Goal: Task Accomplishment & Management: Use online tool/utility

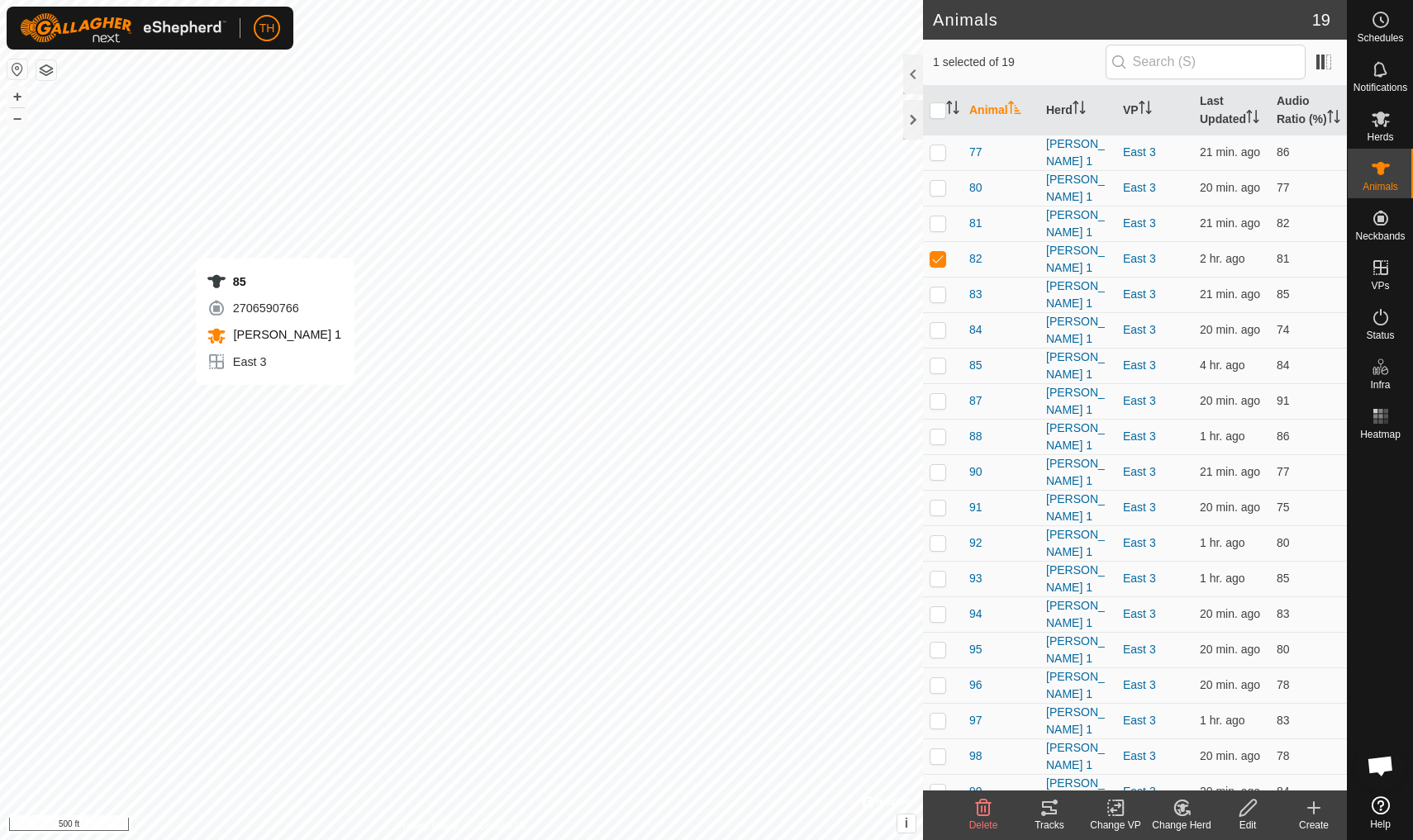
checkbox input "false"
checkbox input "true"
click at [1093, 116] on th "Last Updated" at bounding box center [1232, 111] width 76 height 50
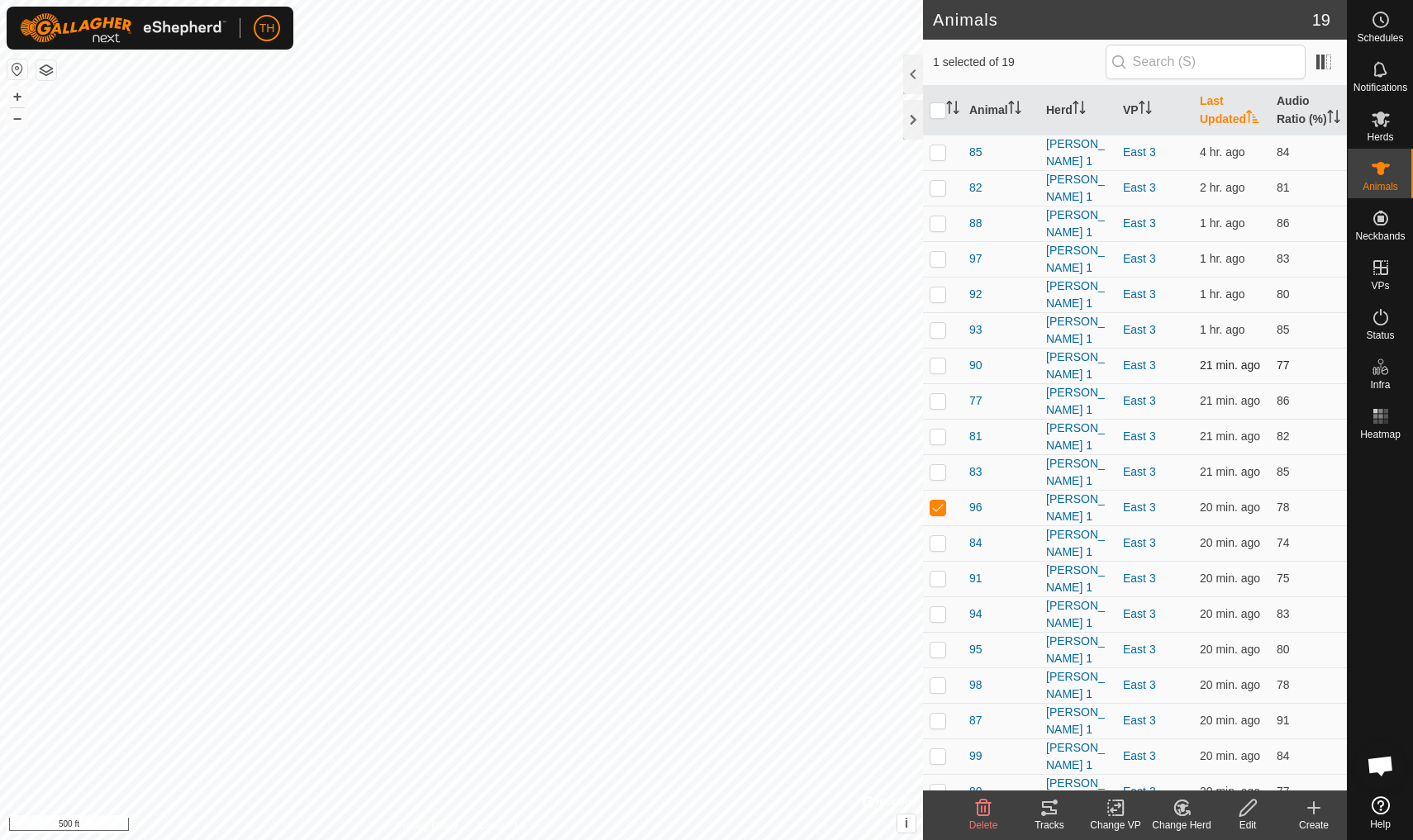
click at [939, 369] on p-checkbox at bounding box center [937, 365] width 17 height 13
checkbox input "true"
click at [939, 501] on p-checkbox at bounding box center [937, 507] width 17 height 13
checkbox input "false"
click at [1052, 732] on icon at bounding box center [1049, 807] width 15 height 13
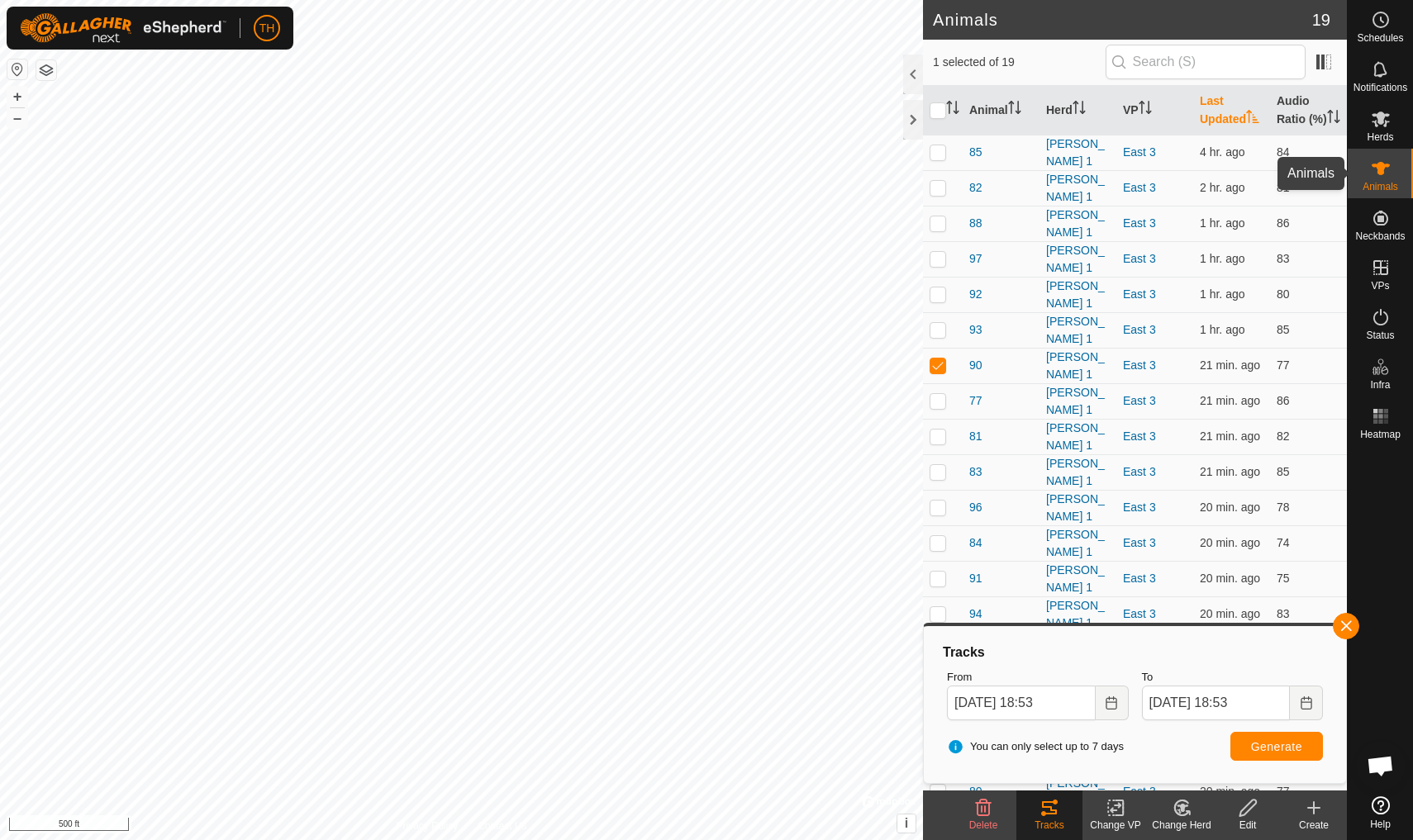
click at [1093, 176] on icon at bounding box center [1381, 169] width 20 height 20
click at [974, 366] on span "90" at bounding box center [975, 366] width 13 height 18
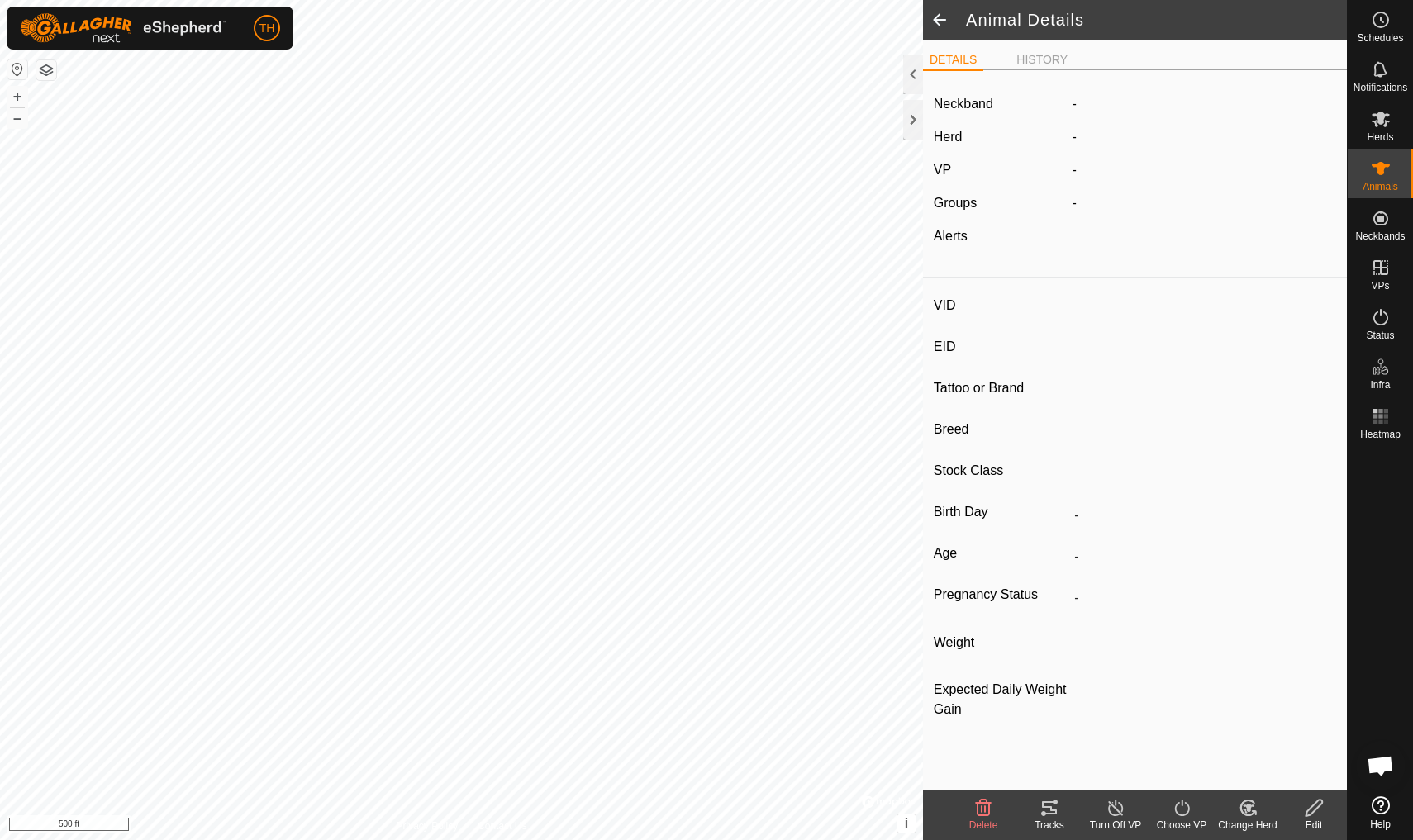
type input "90"
type input "-"
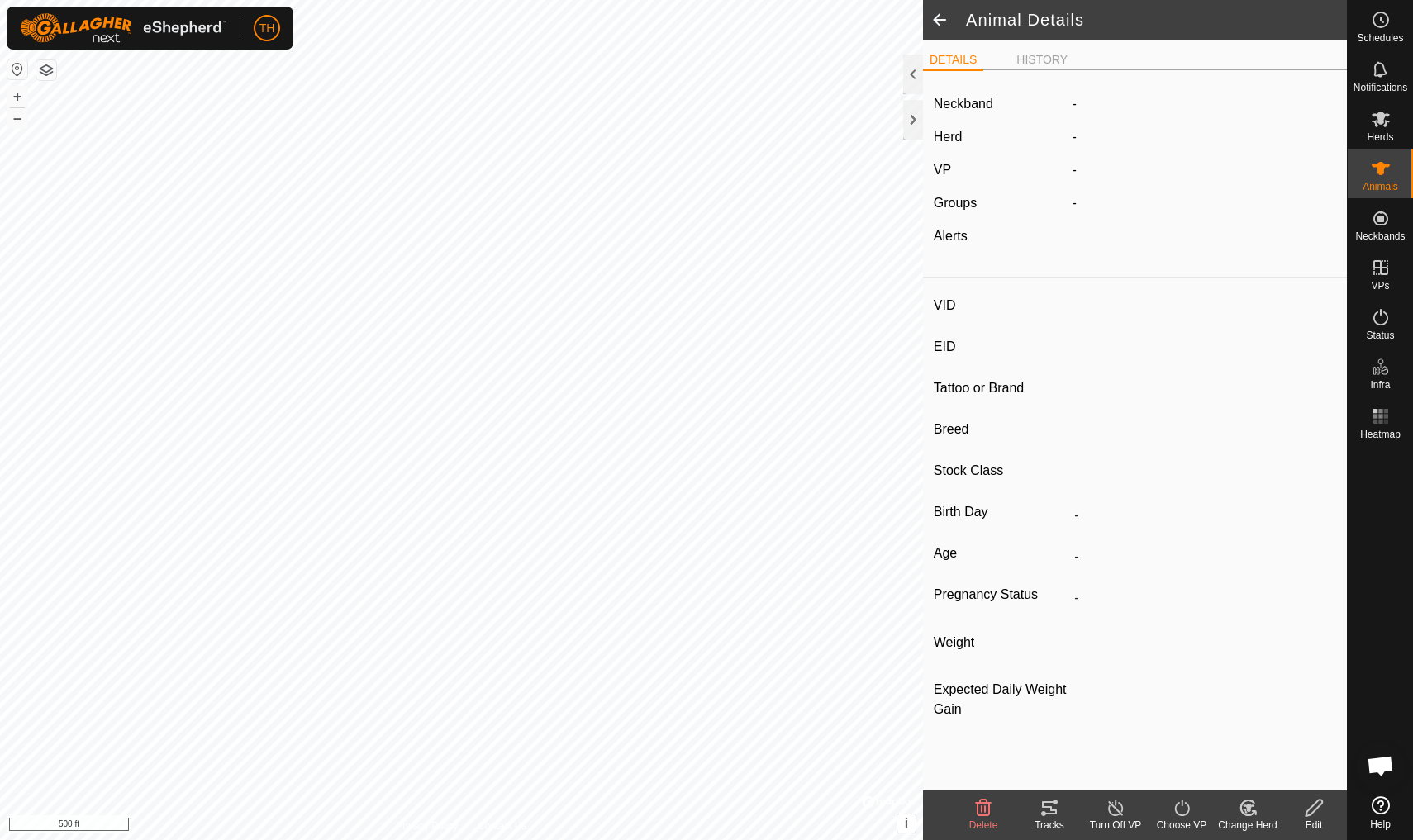
type input "0 kg"
type input "-"
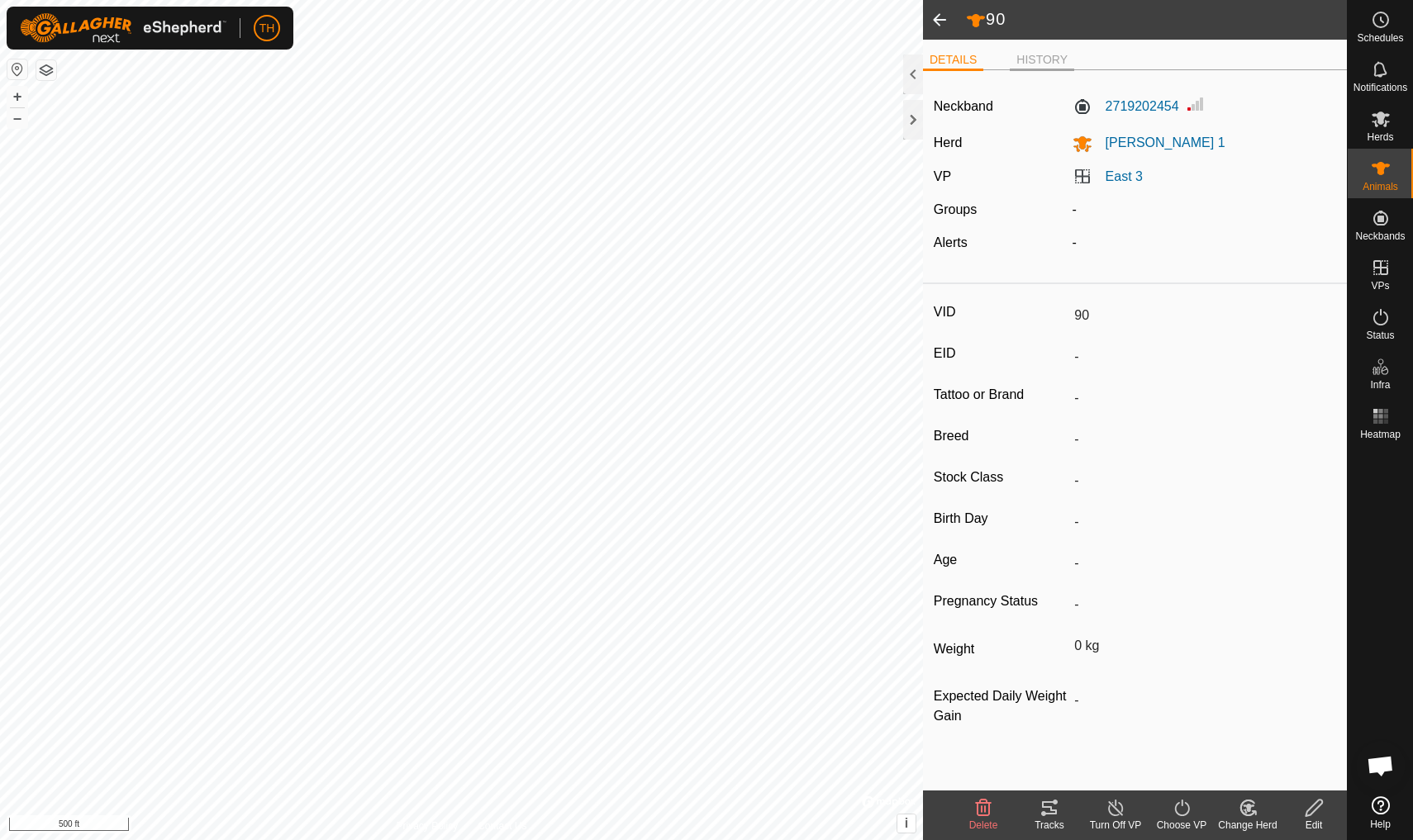
click at [1036, 55] on li "HISTORY" at bounding box center [1042, 61] width 65 height 20
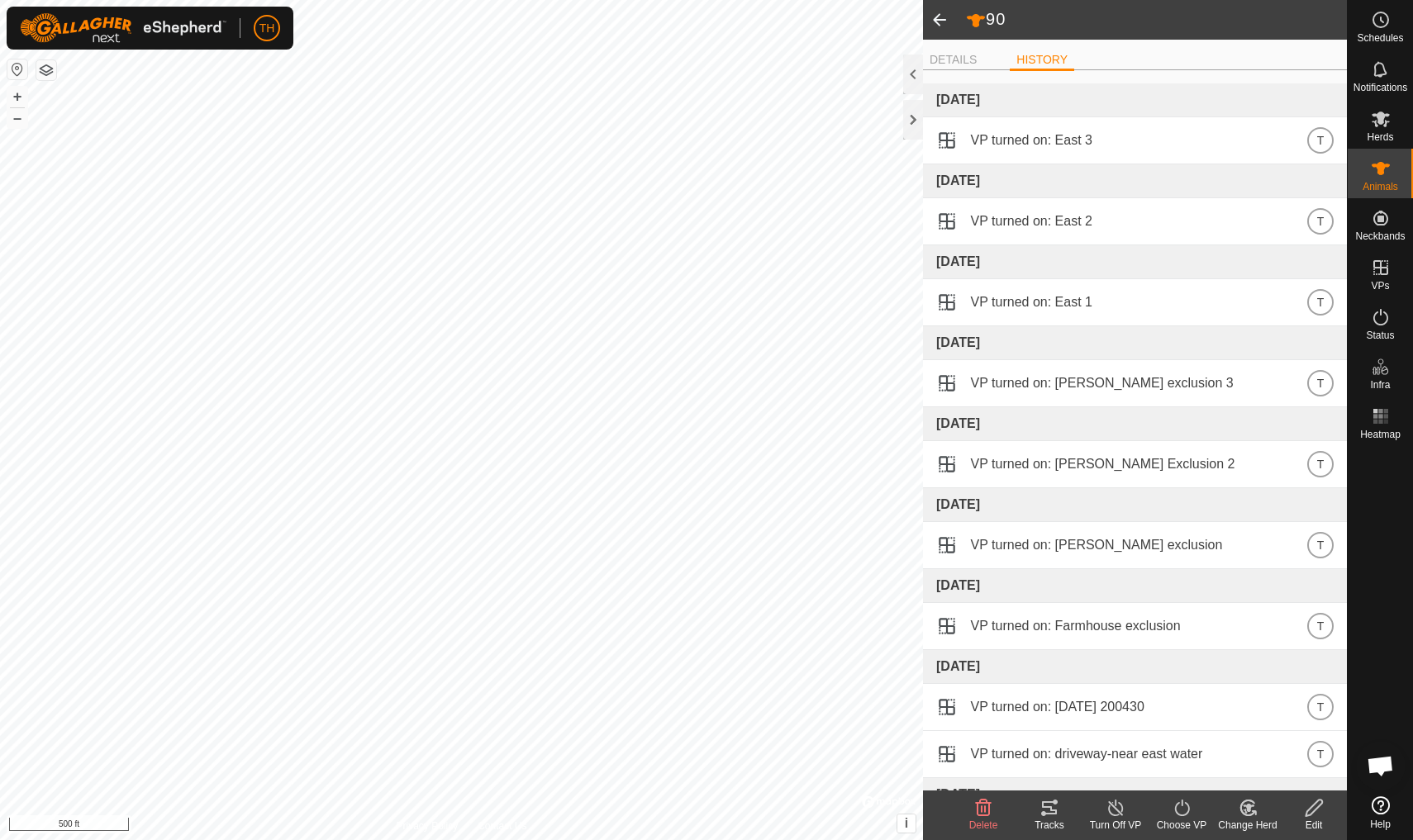
click at [937, 18] on span at bounding box center [939, 20] width 33 height 39
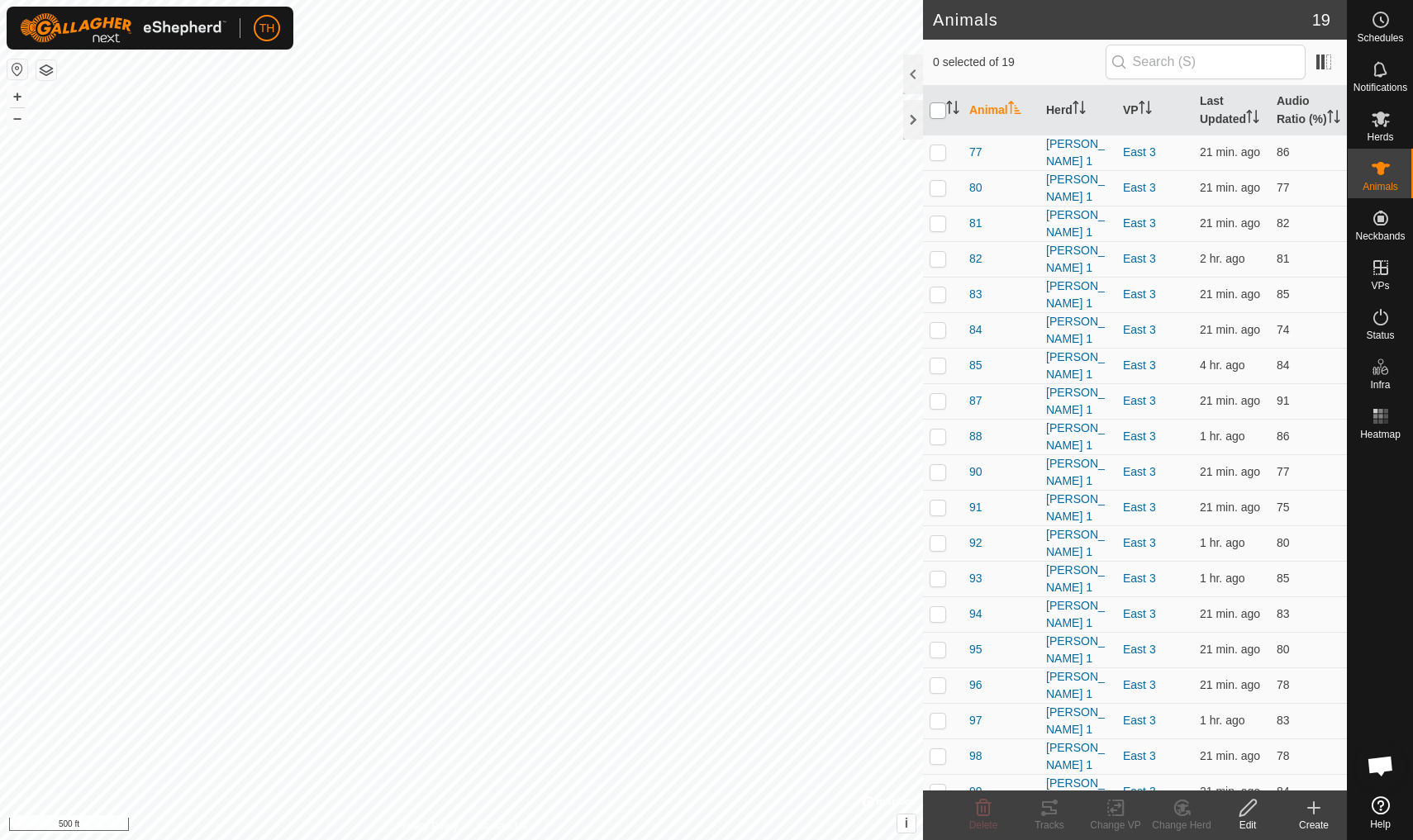
click at [935, 118] on input "checkbox" at bounding box center [937, 110] width 17 height 17
checkbox input "true"
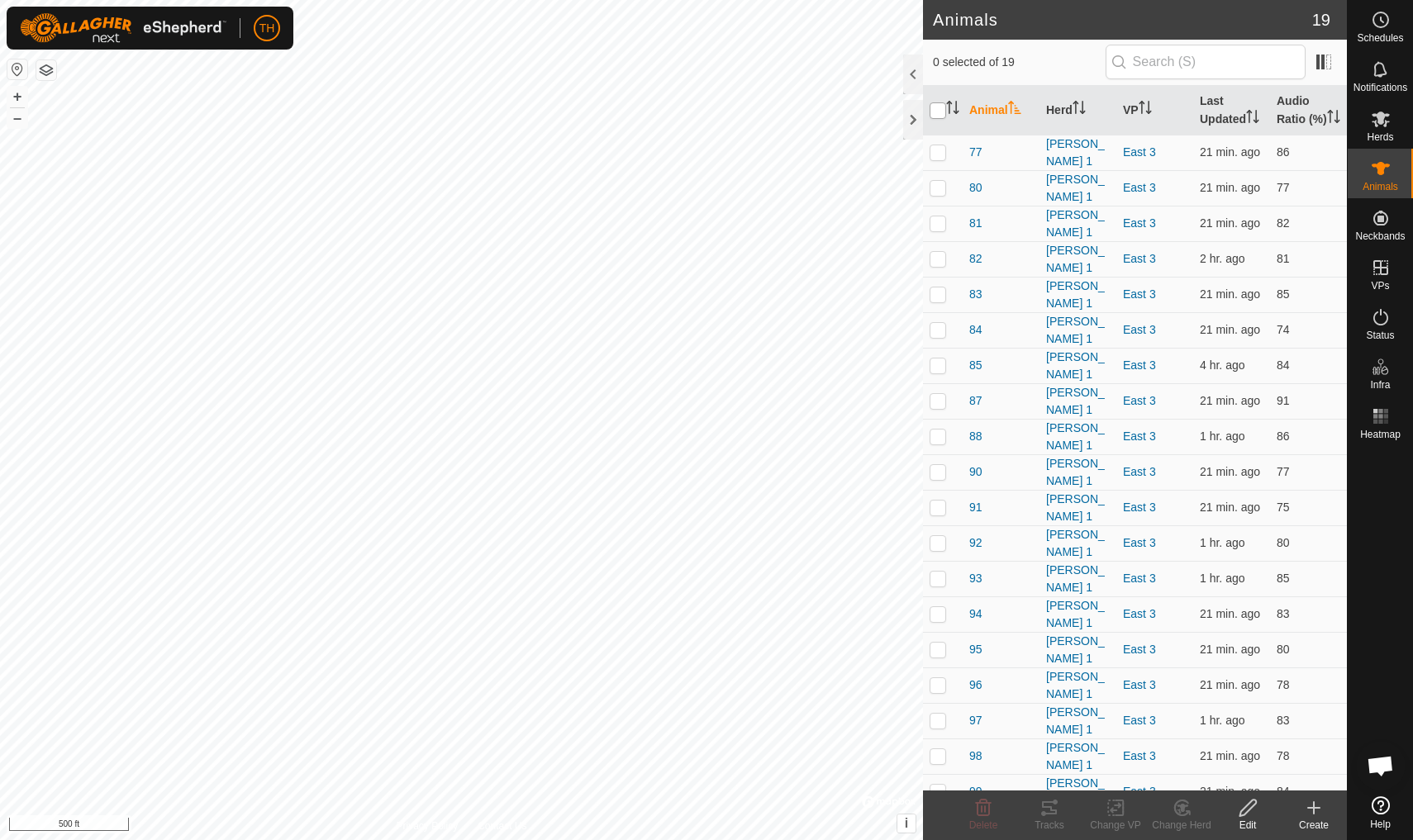
checkbox input "true"
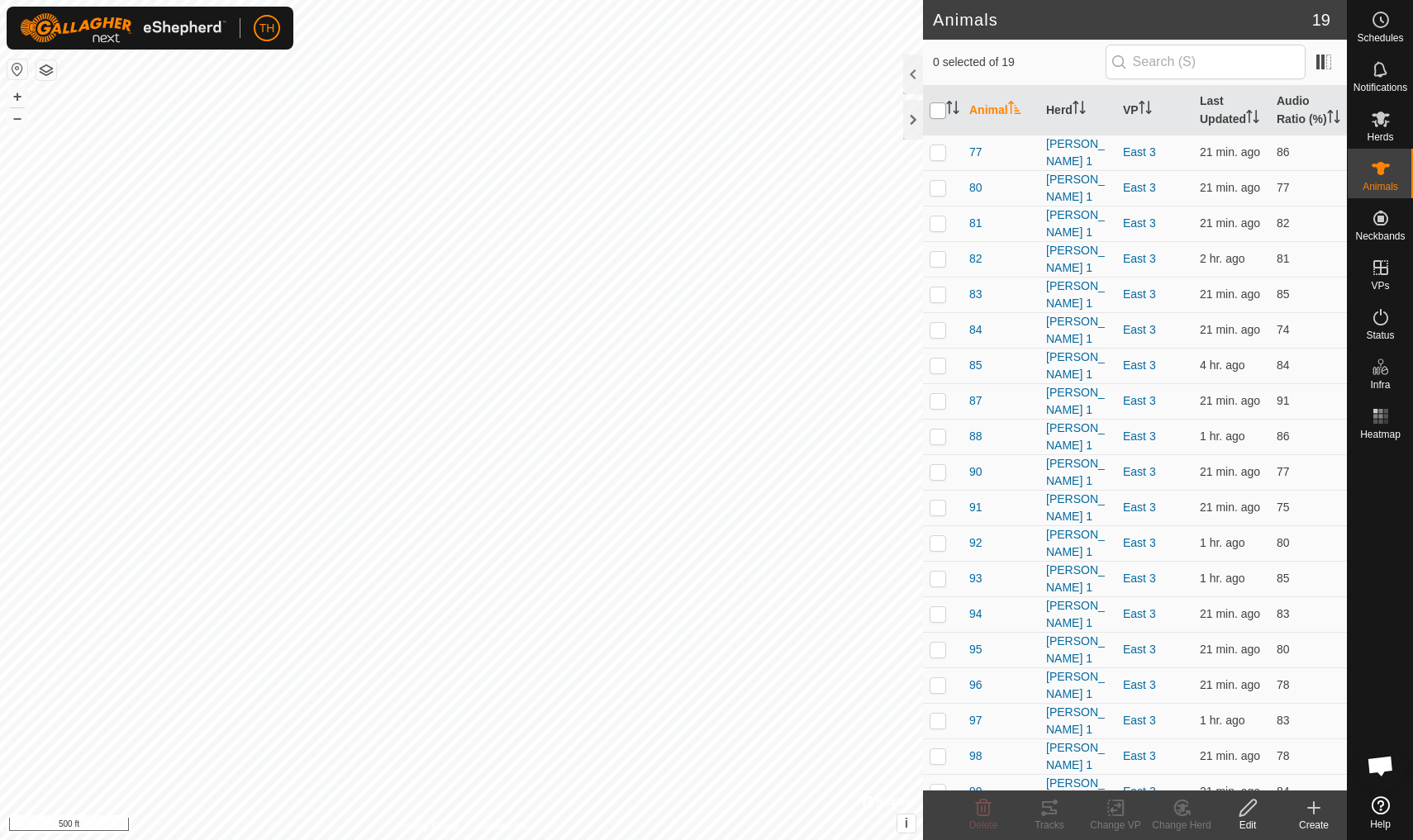
checkbox input "true"
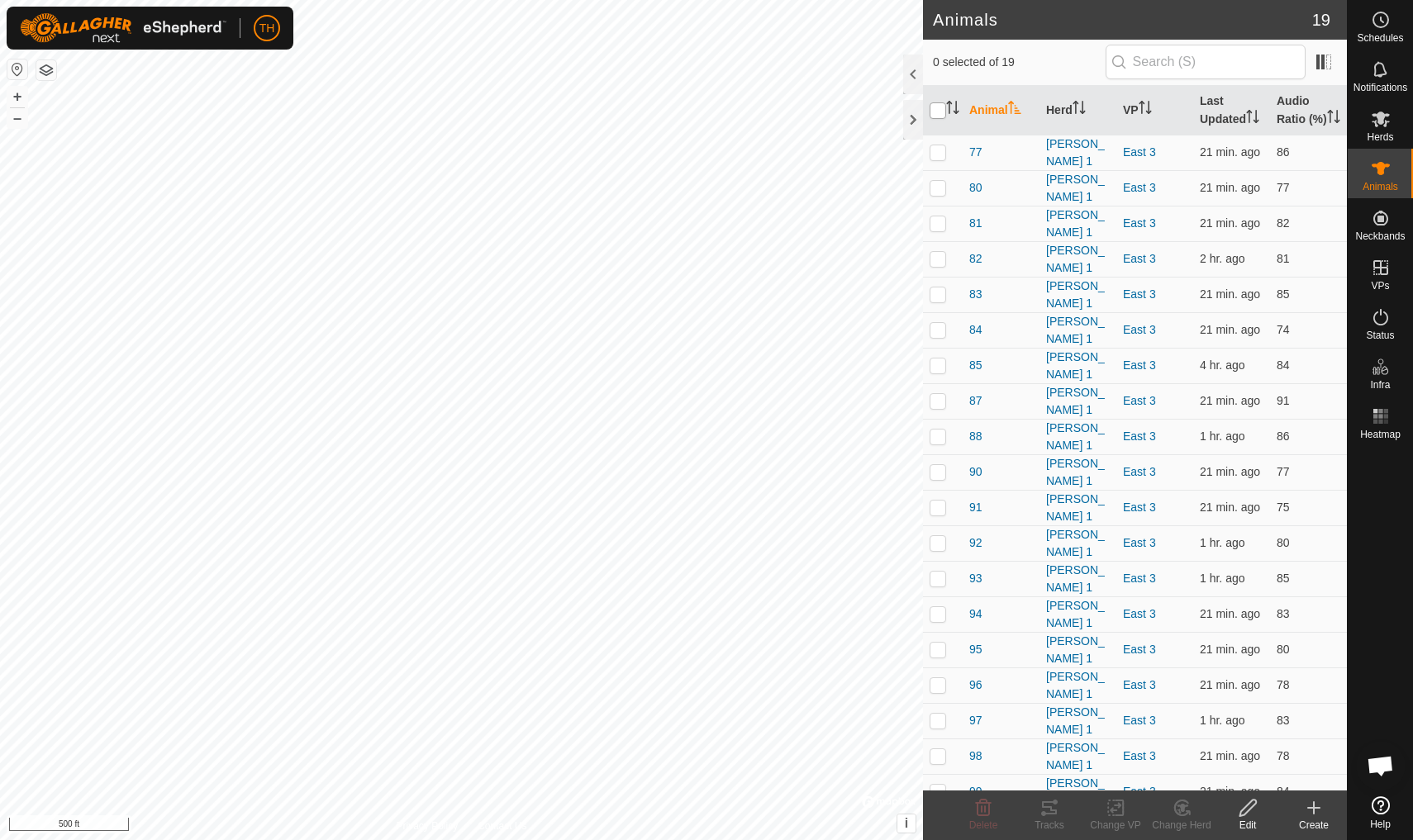
checkbox input "true"
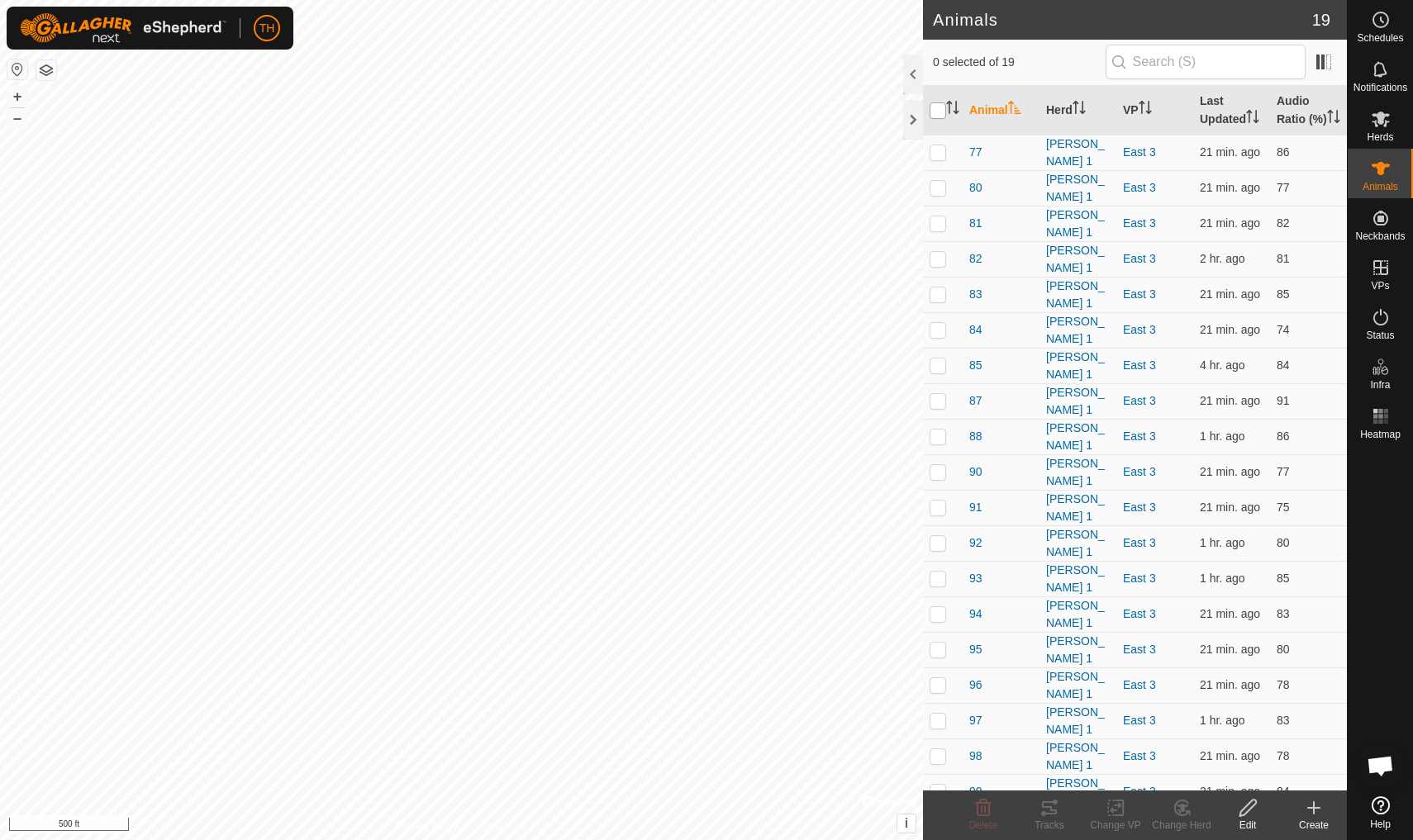
checkbox input "true"
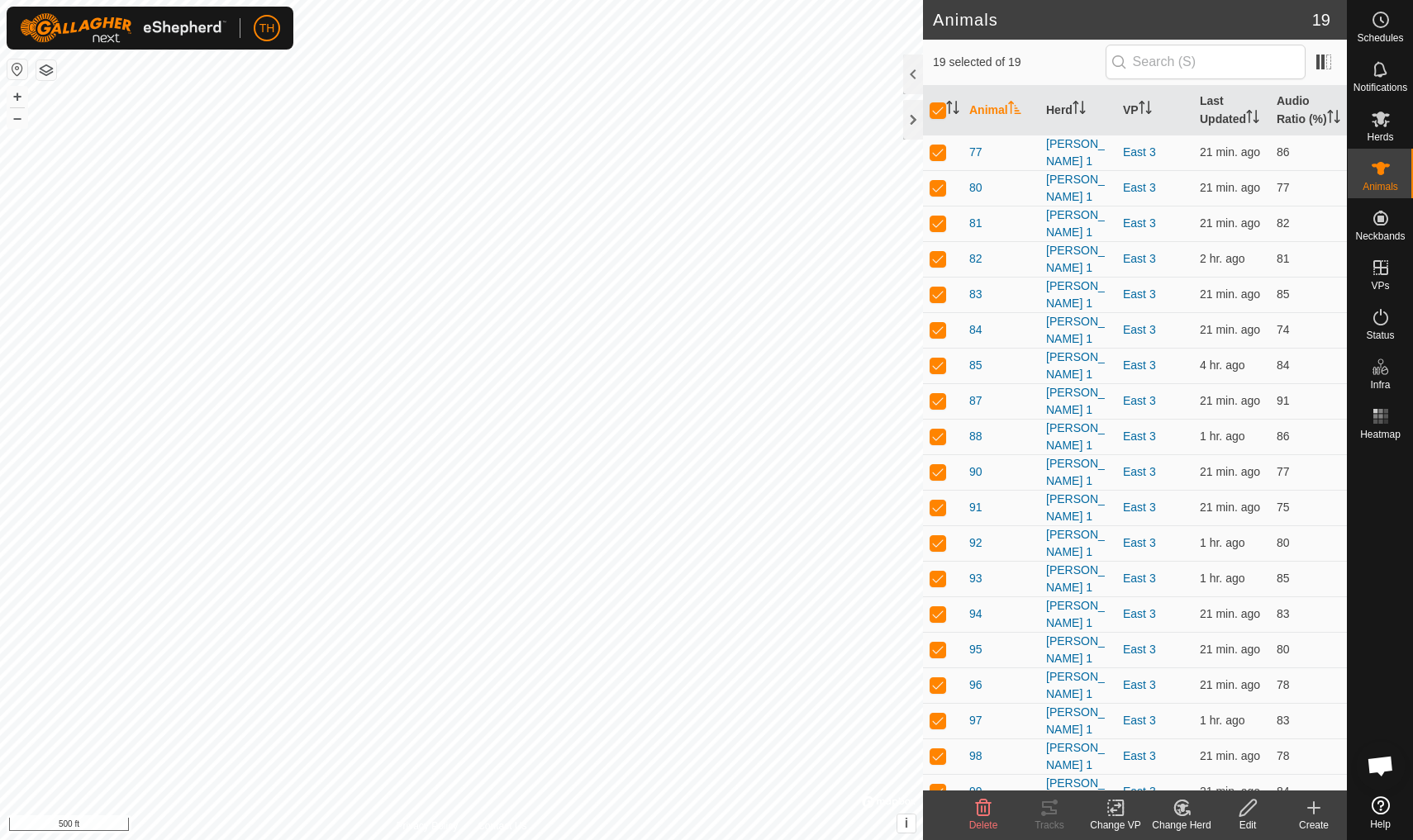
click at [1093, 732] on icon at bounding box center [1115, 808] width 21 height 20
click at [1093, 732] on span "Choose VP..." at bounding box center [1158, 736] width 76 height 20
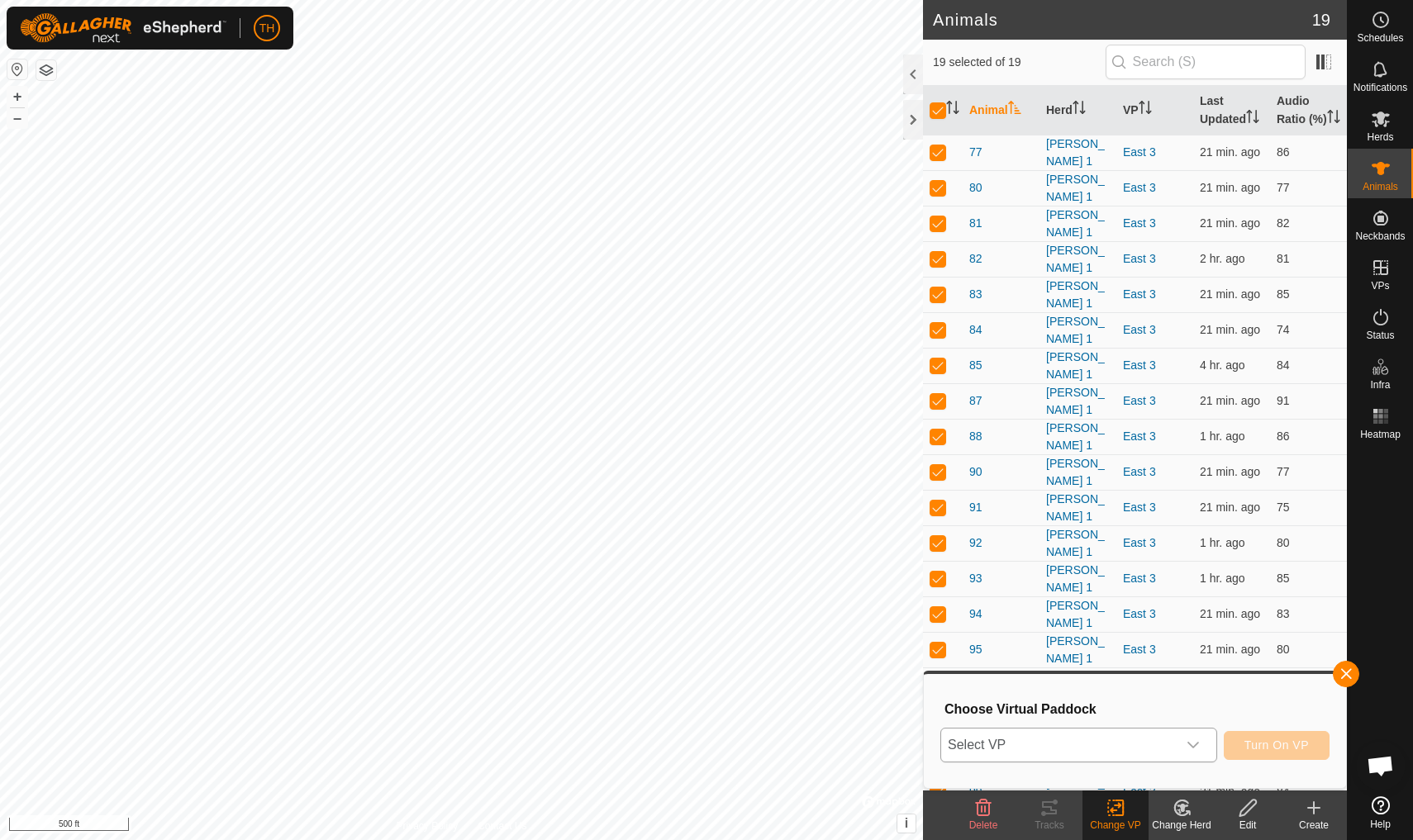
click at [1093, 732] on span "Select VP" at bounding box center [1059, 745] width 235 height 33
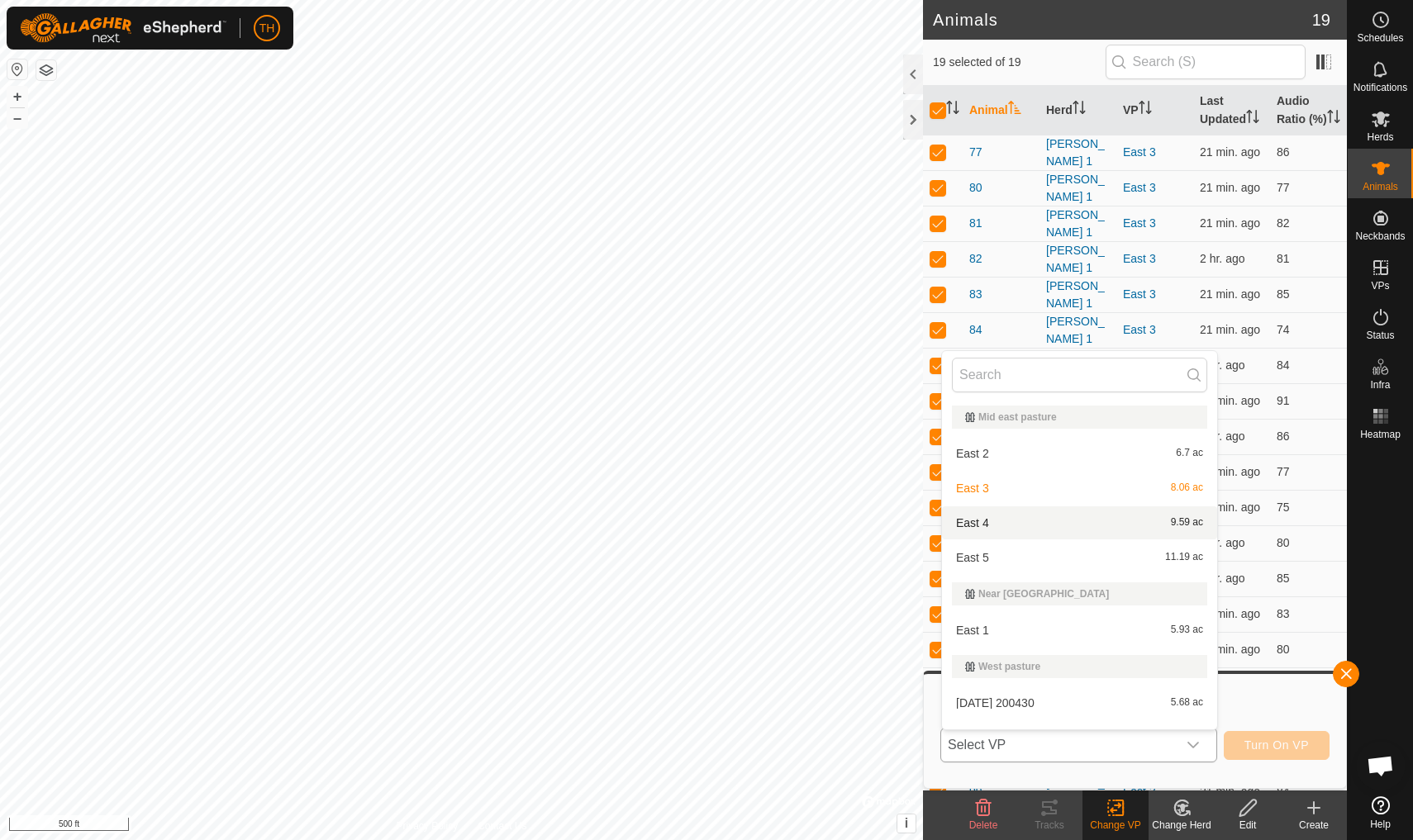
click at [984, 517] on div "East 4 9.59 ac" at bounding box center [1080, 522] width 255 height 20
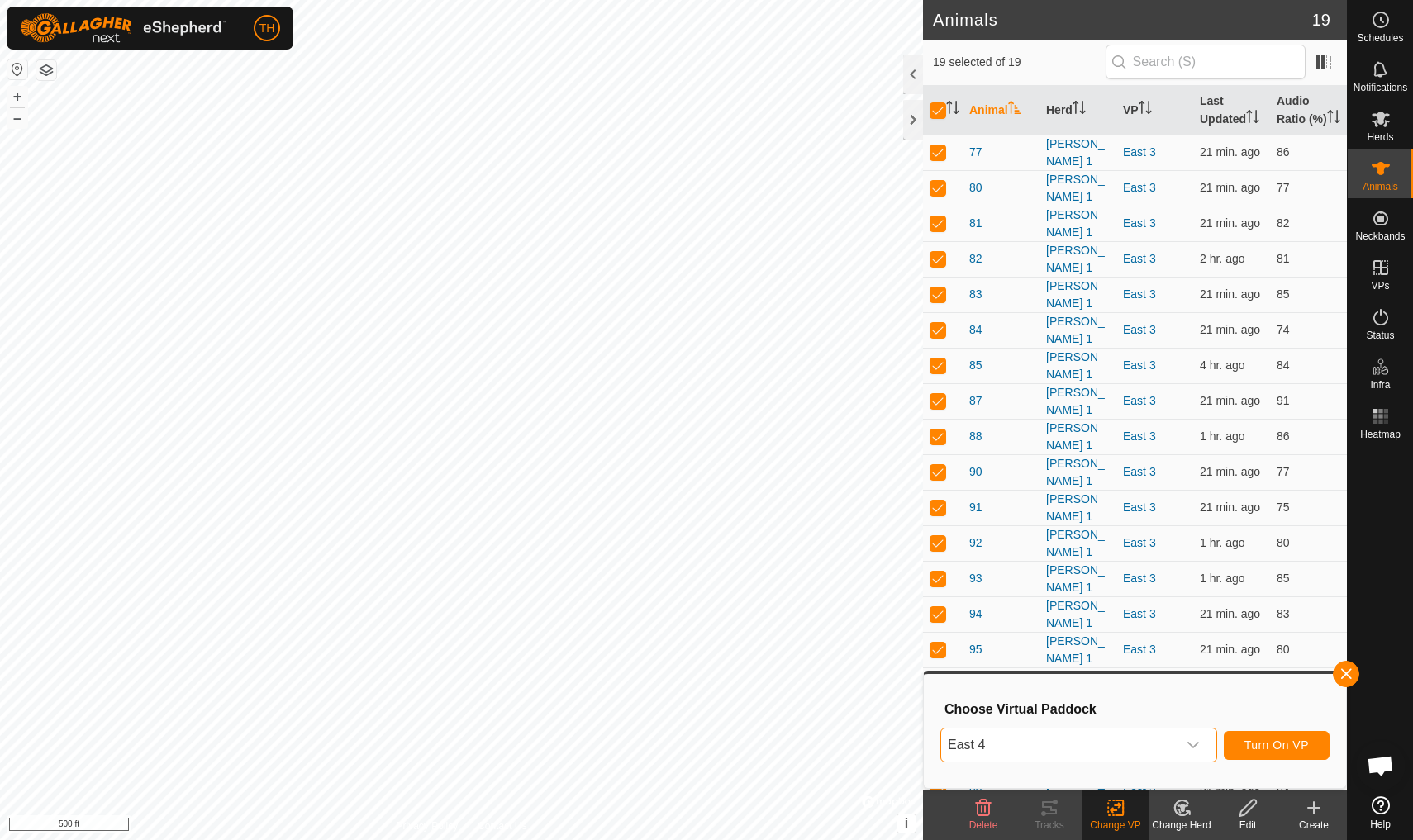
click at [1093, 732] on span "Turn On VP" at bounding box center [1277, 744] width 65 height 13
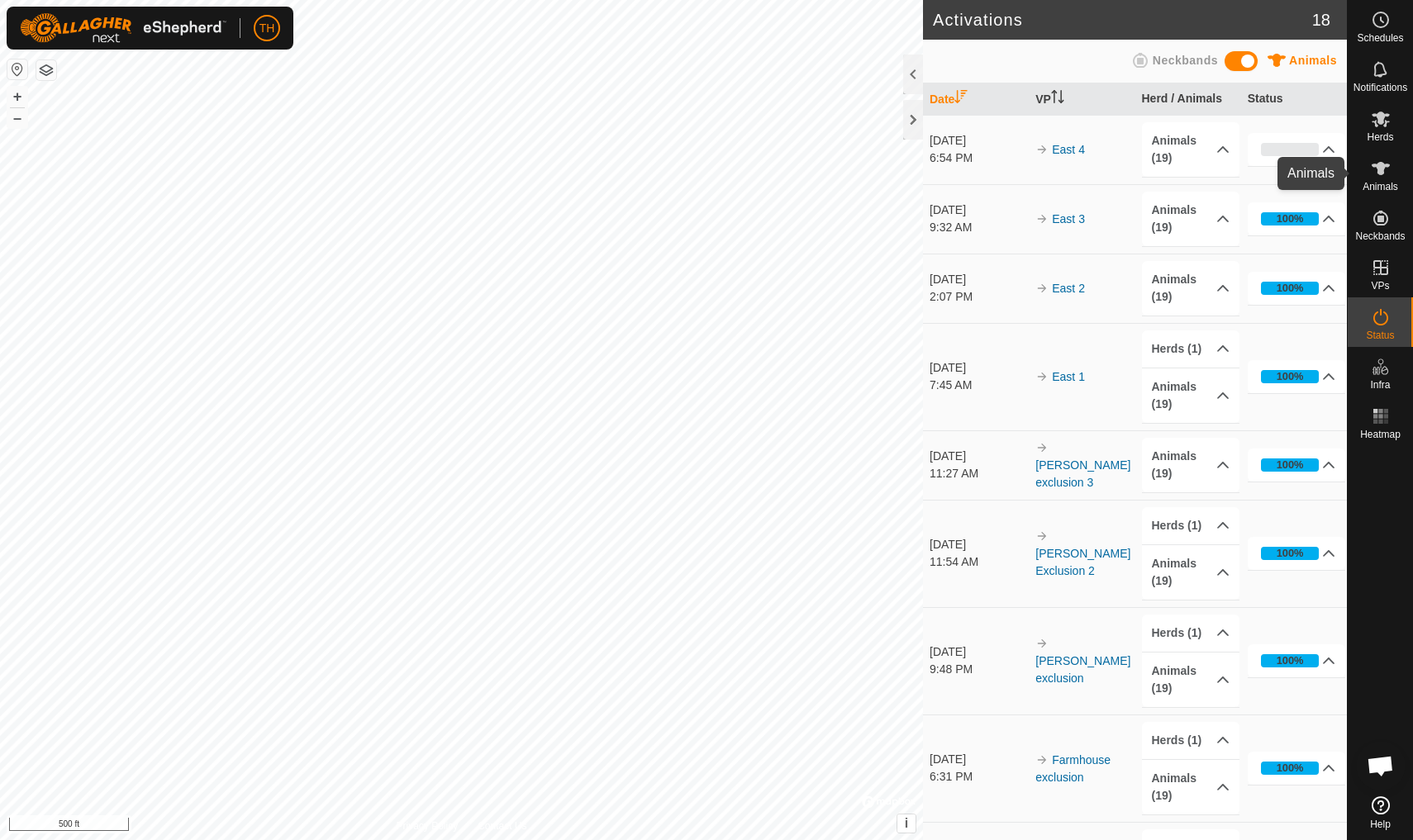
click at [1093, 175] on icon at bounding box center [1381, 169] width 20 height 20
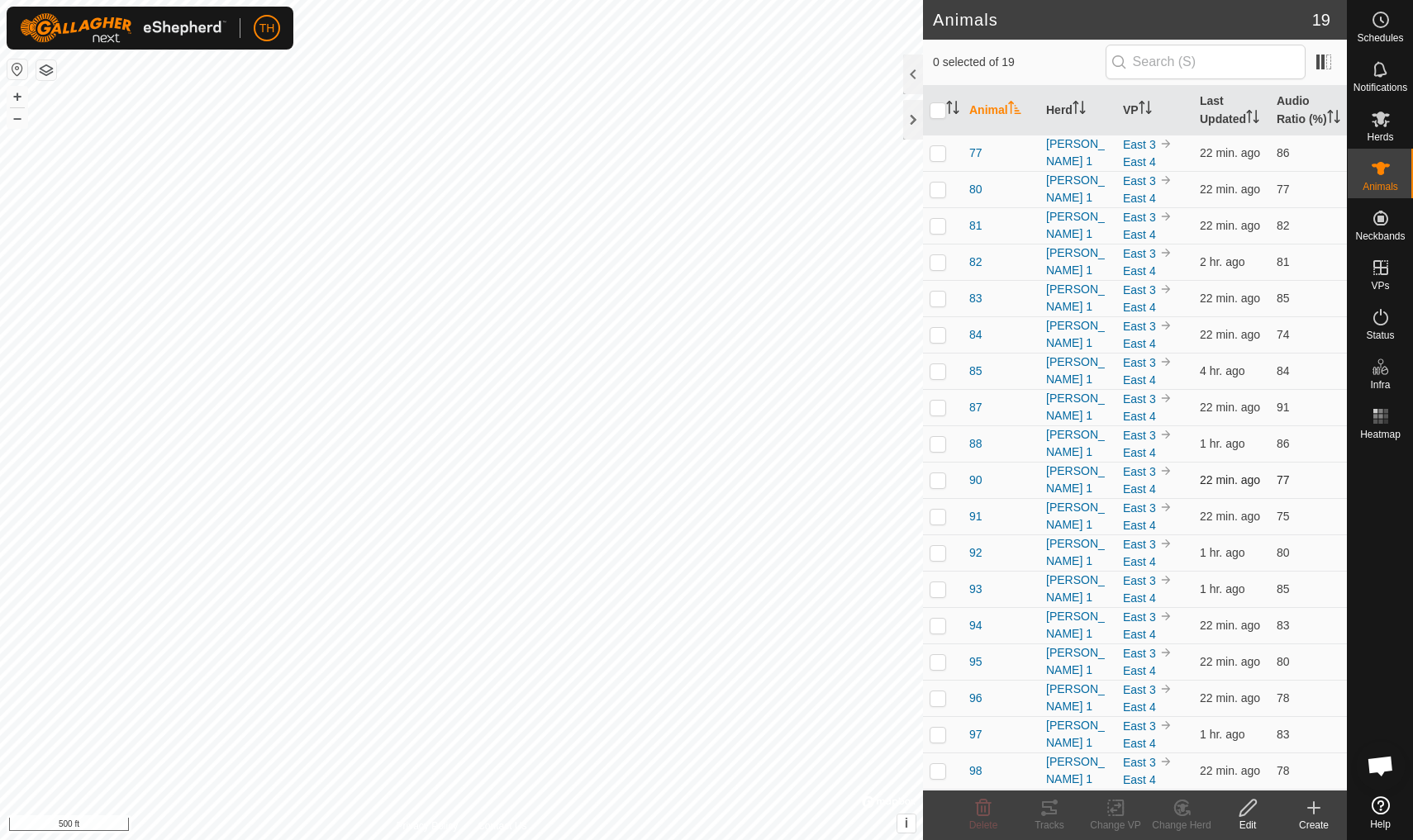
click at [938, 486] on p-checkbox at bounding box center [937, 479] width 17 height 13
click at [1047, 732] on icon at bounding box center [1049, 808] width 20 height 20
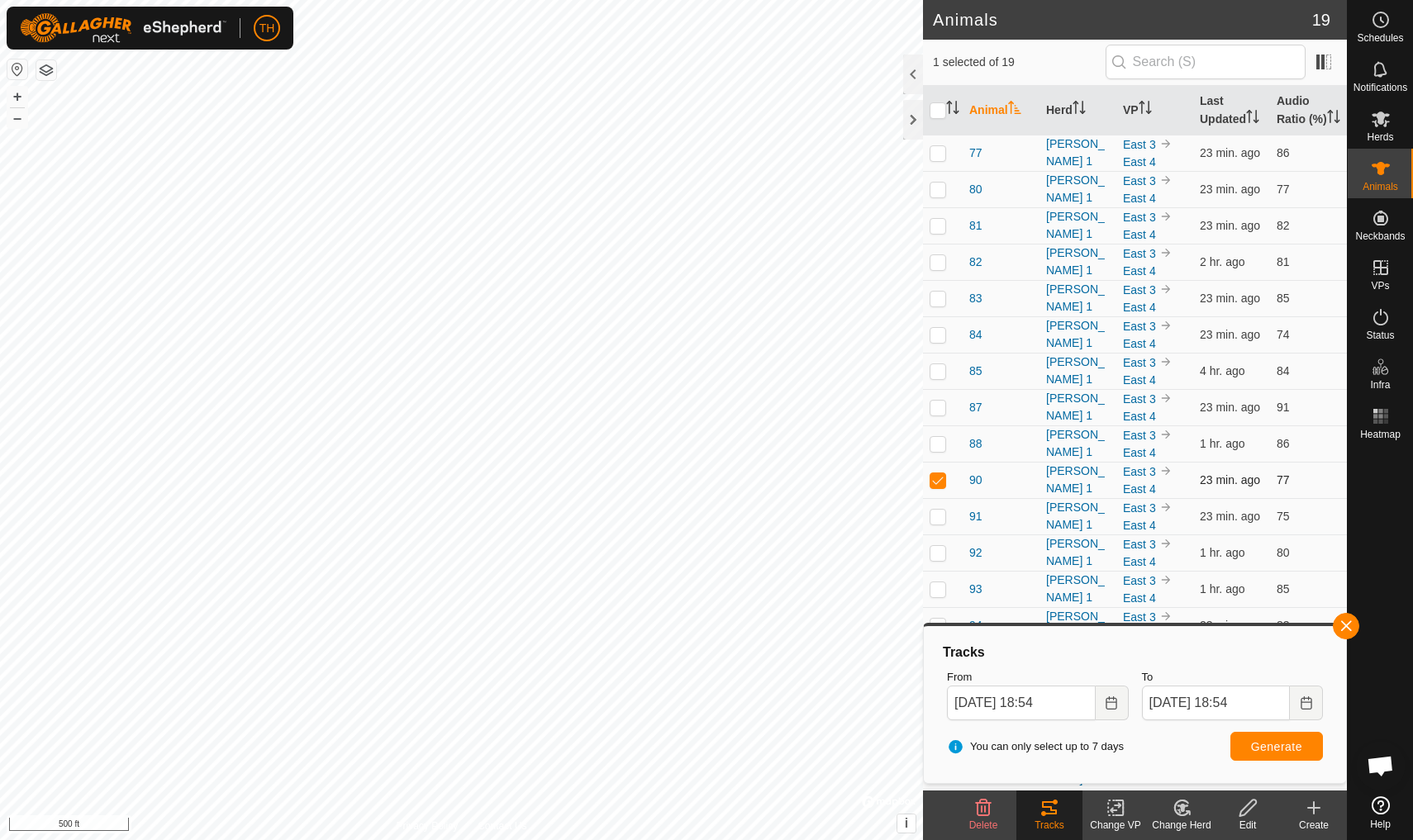
click at [937, 486] on p-checkbox at bounding box center [937, 479] width 17 height 13
checkbox input "false"
click at [1093, 624] on span "button" at bounding box center [1345, 625] width 13 height 13
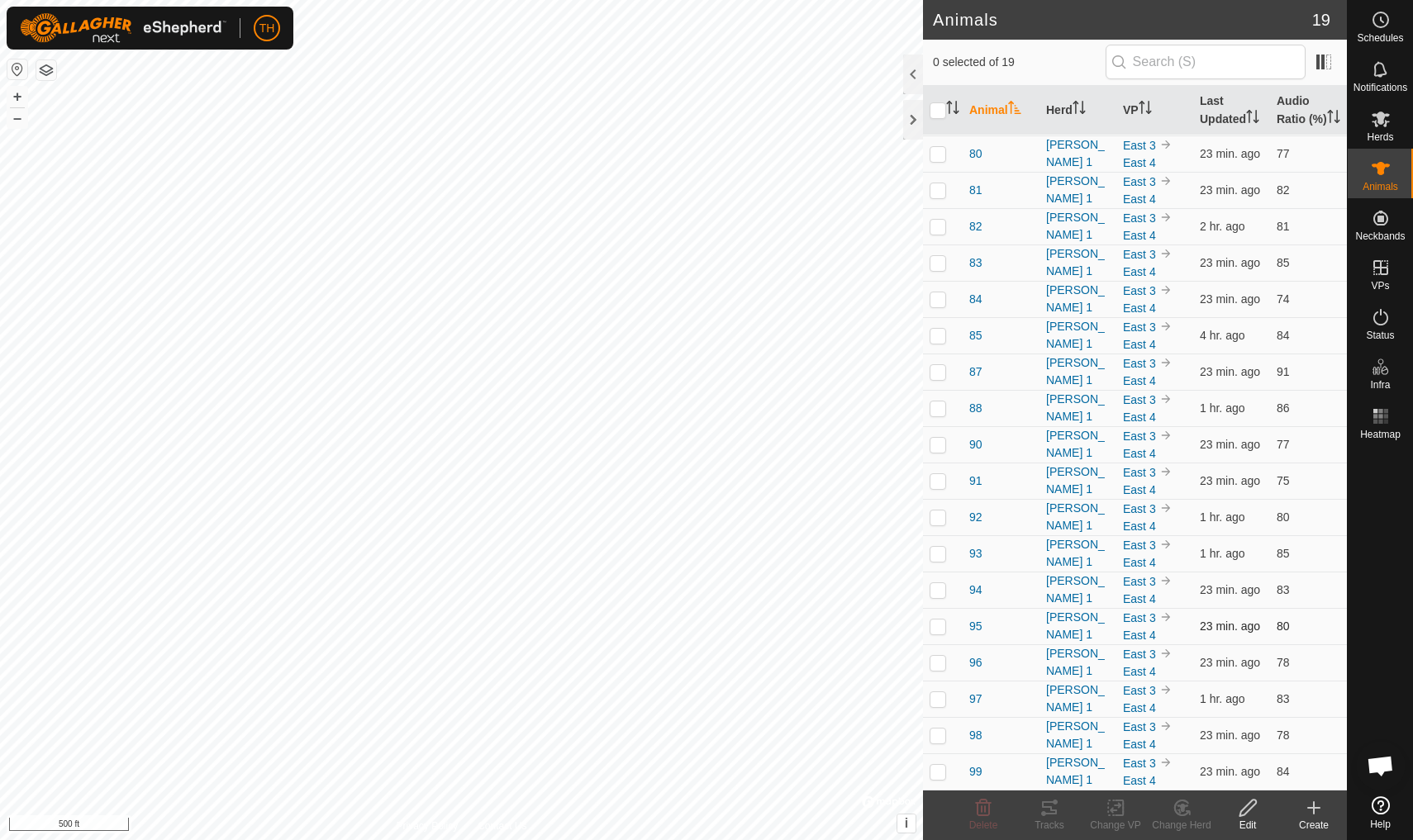
click at [936, 627] on p-checkbox at bounding box center [937, 625] width 17 height 13
click at [1047, 732] on icon at bounding box center [1049, 808] width 20 height 20
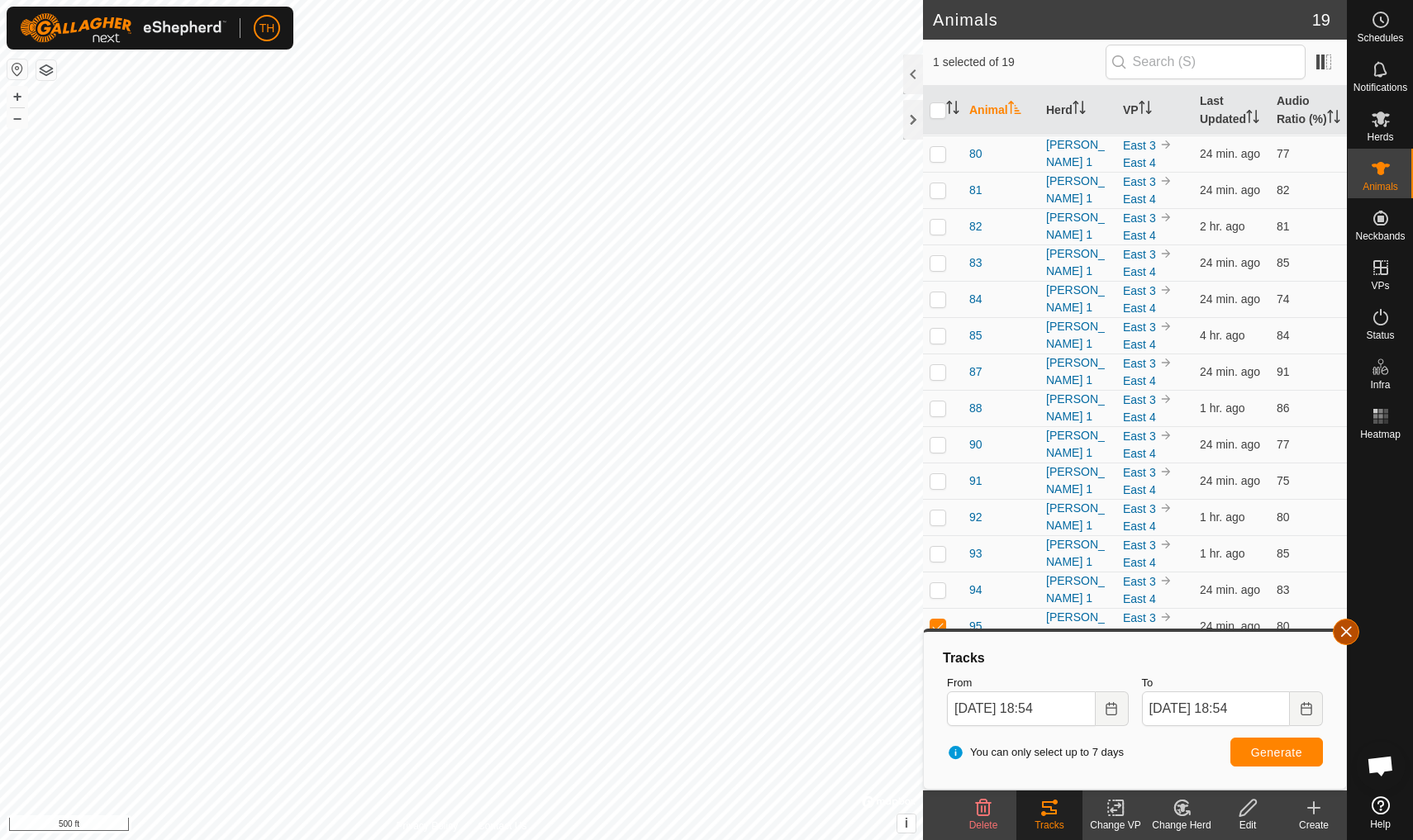
click at [1093, 637] on button "button" at bounding box center [1345, 631] width 26 height 26
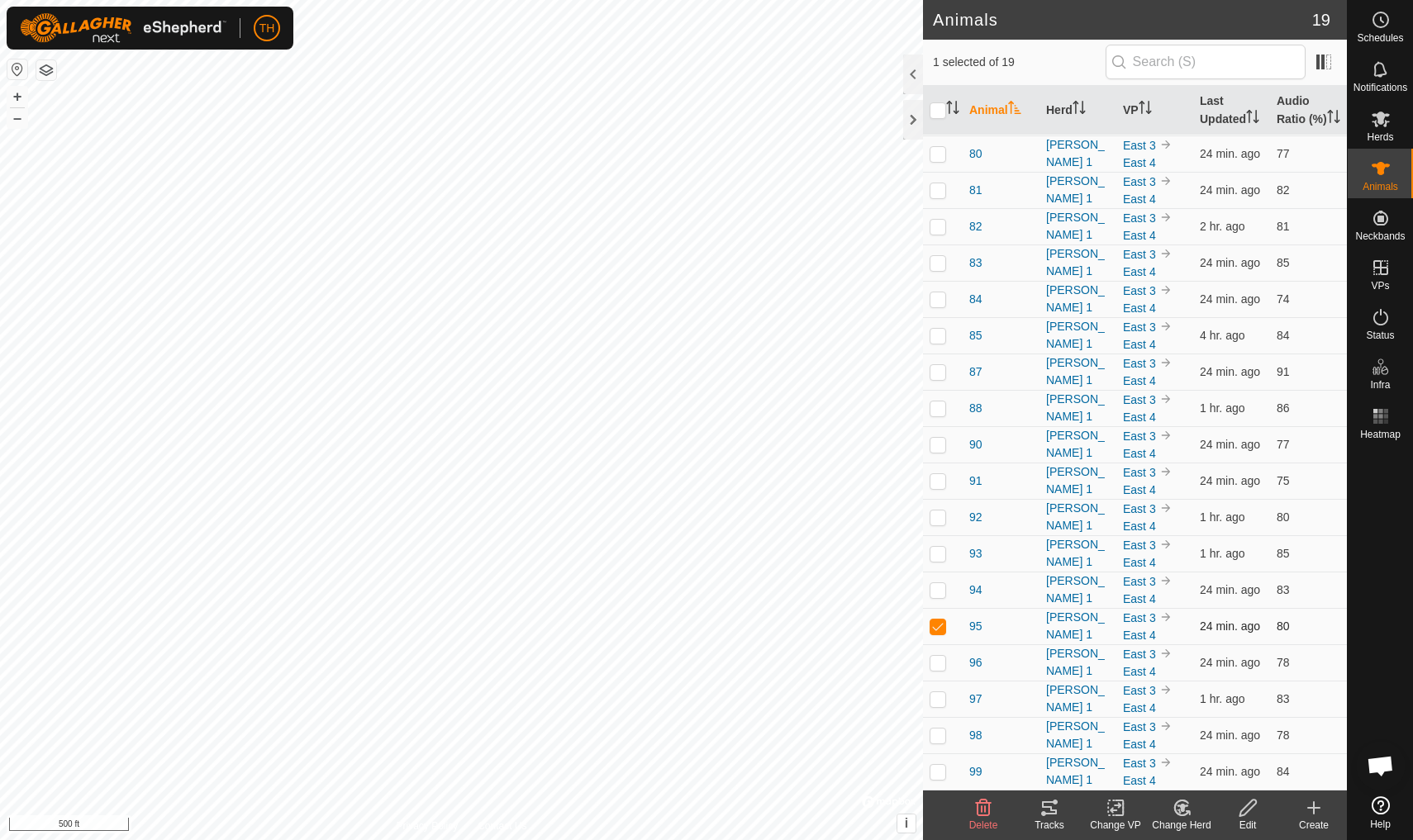
click at [937, 627] on p-checkbox at bounding box center [937, 625] width 17 height 13
checkbox input "false"
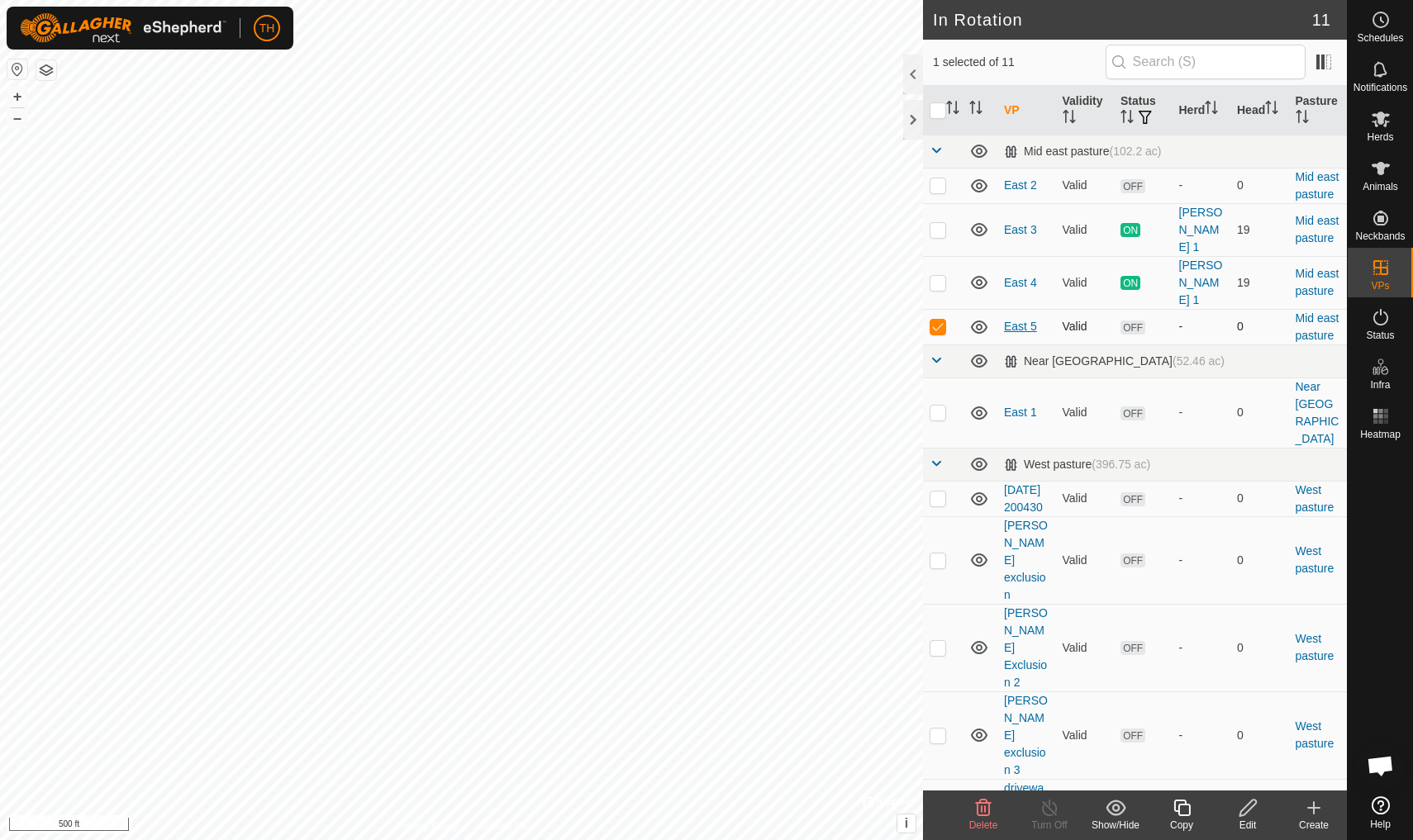
click at [1017, 320] on link "East 5" at bounding box center [1021, 325] width 33 height 13
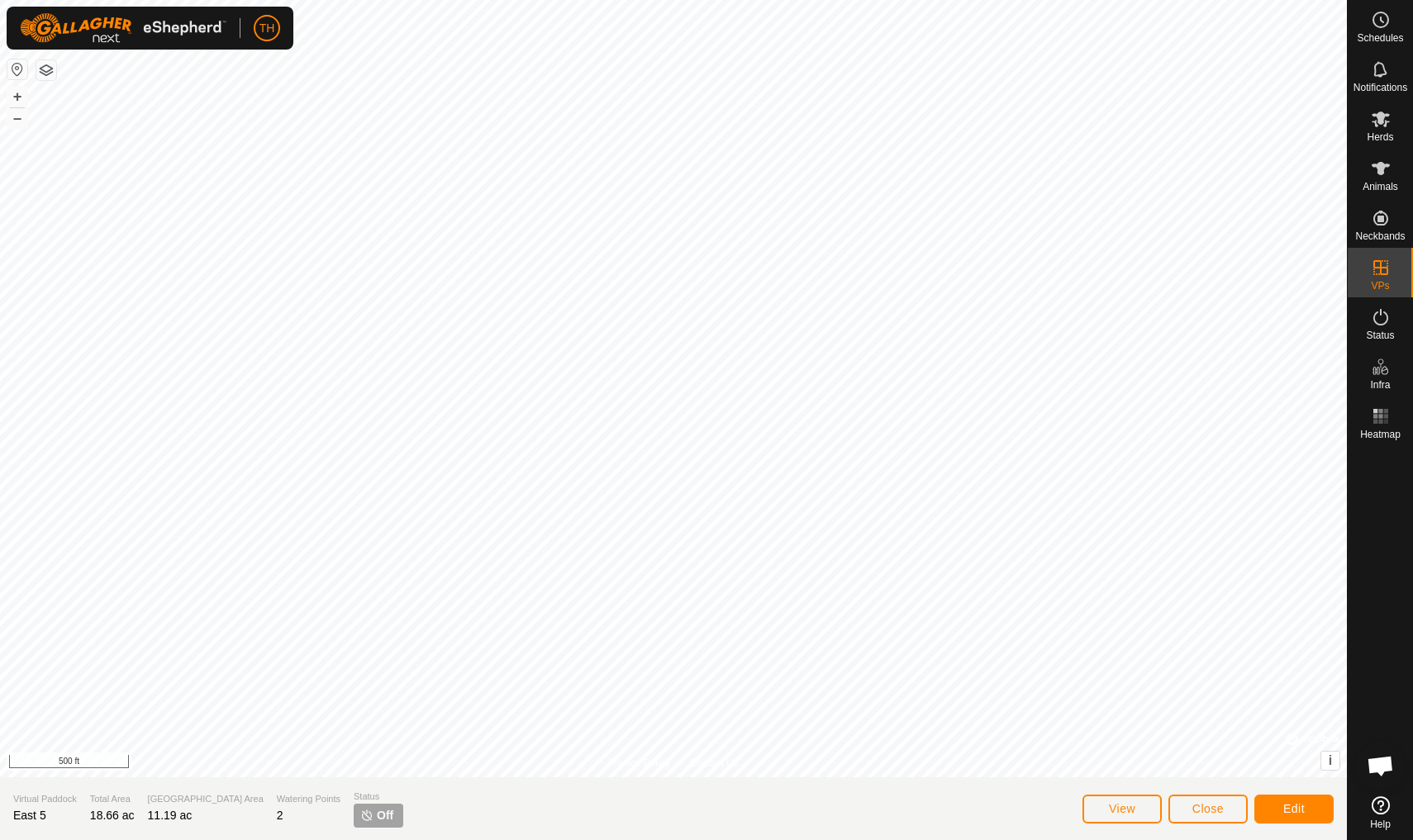
click at [1093, 732] on span "Edit" at bounding box center [1294, 808] width 22 height 13
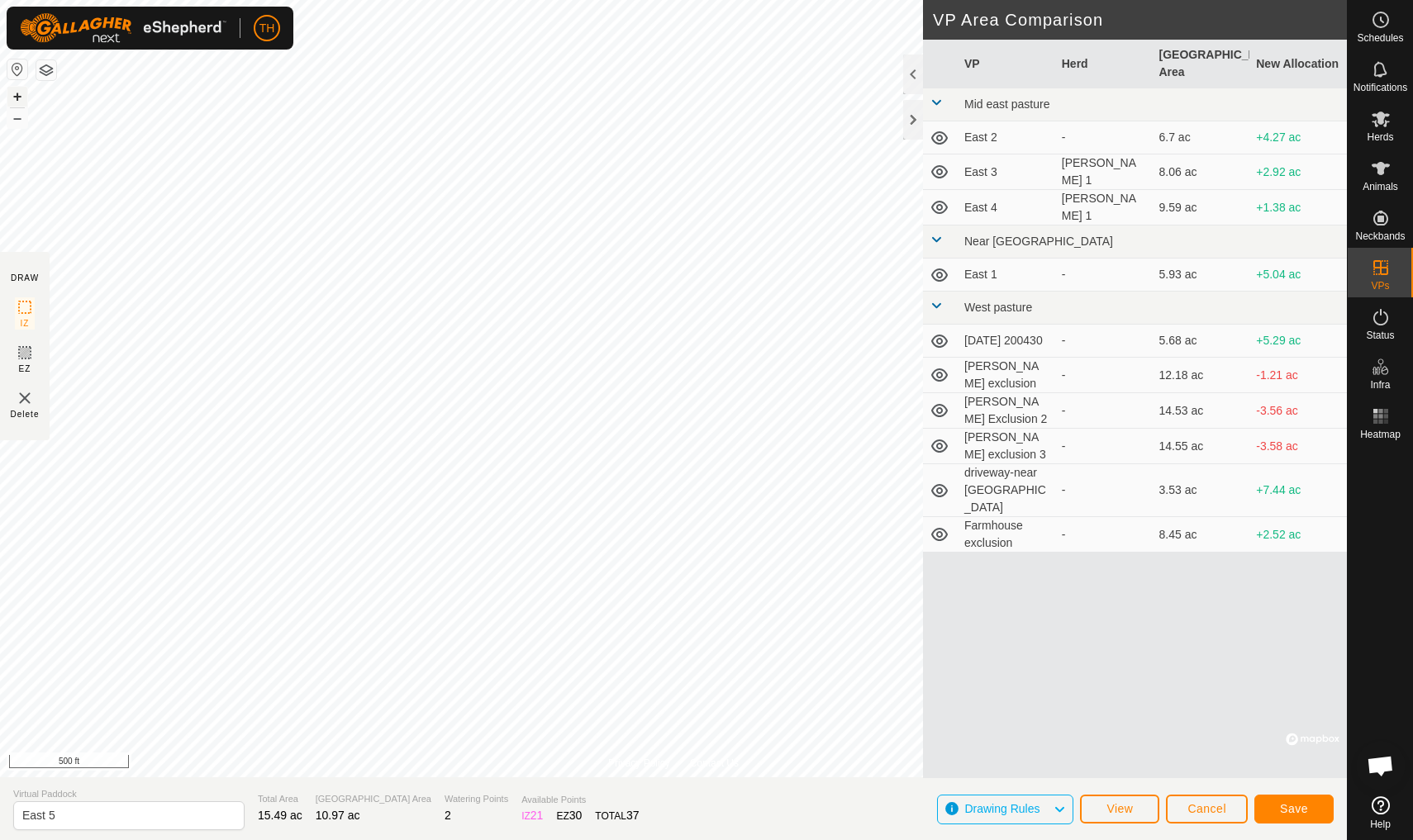
click at [19, 97] on button "+" at bounding box center [18, 96] width 20 height 20
click at [1093, 732] on span "Save" at bounding box center [1293, 808] width 28 height 13
